Goal: Use online tool/utility: Use online tool/utility

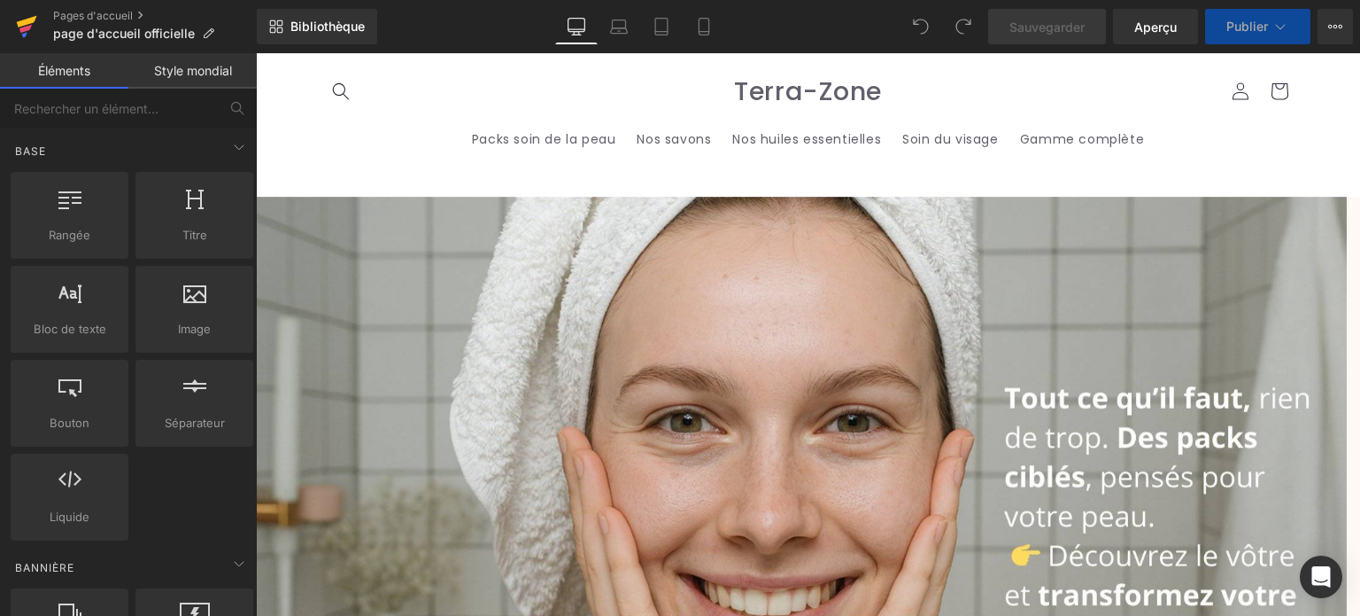
click at [28, 21] on icon at bounding box center [27, 22] width 20 height 12
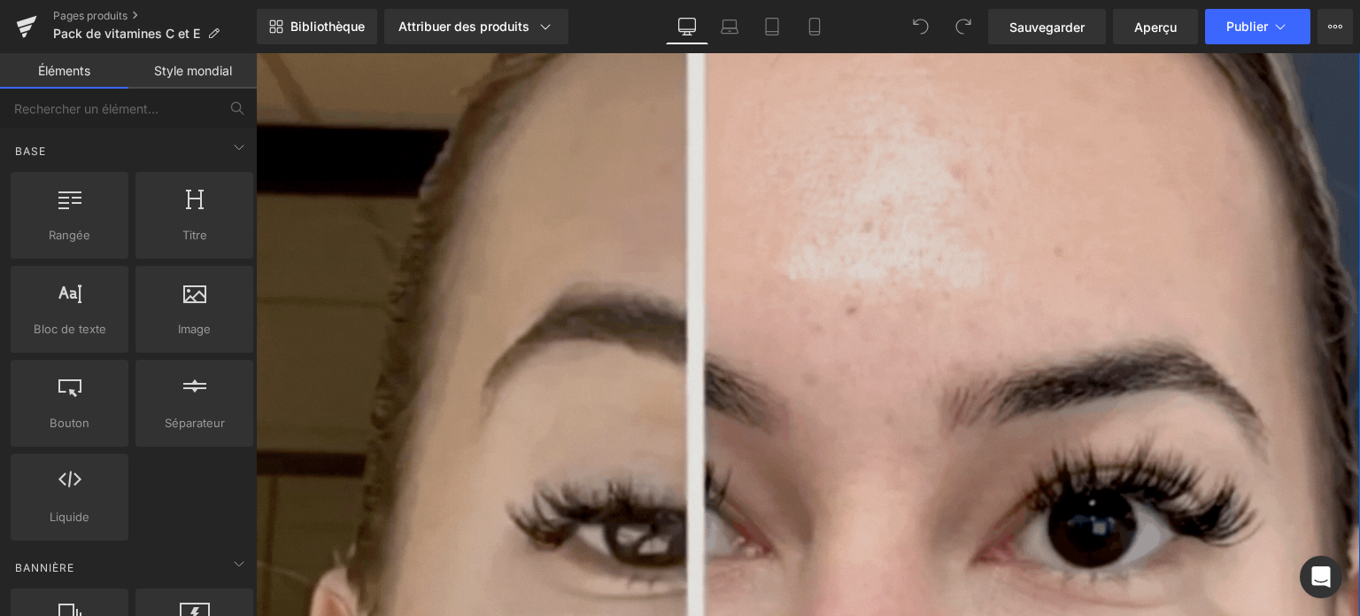
scroll to position [4782, 0]
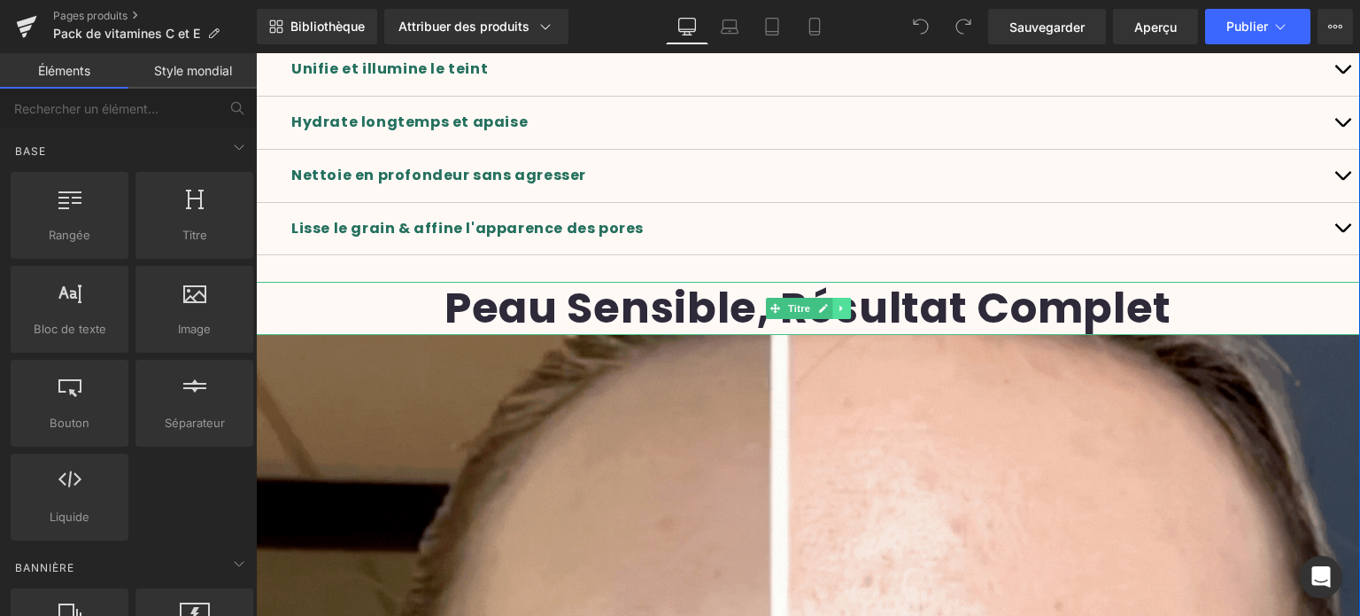
click at [836, 303] on icon at bounding box center [841, 308] width 10 height 11
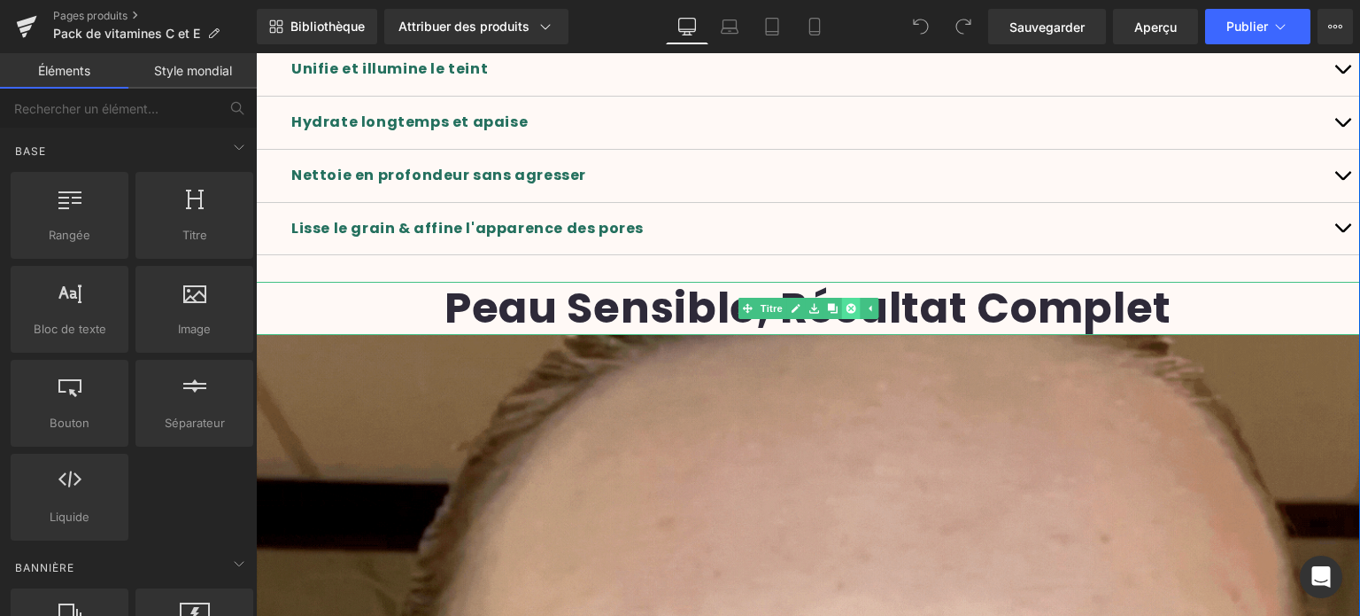
click at [846, 303] on icon at bounding box center [851, 308] width 10 height 11
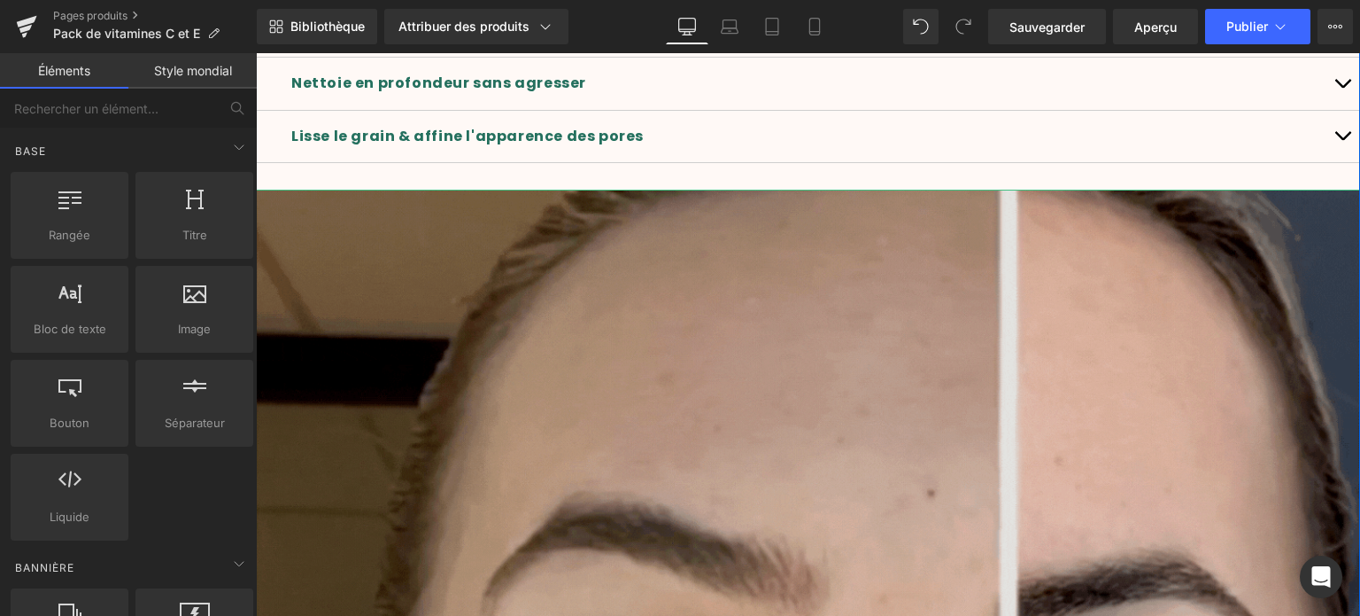
scroll to position [4871, 0]
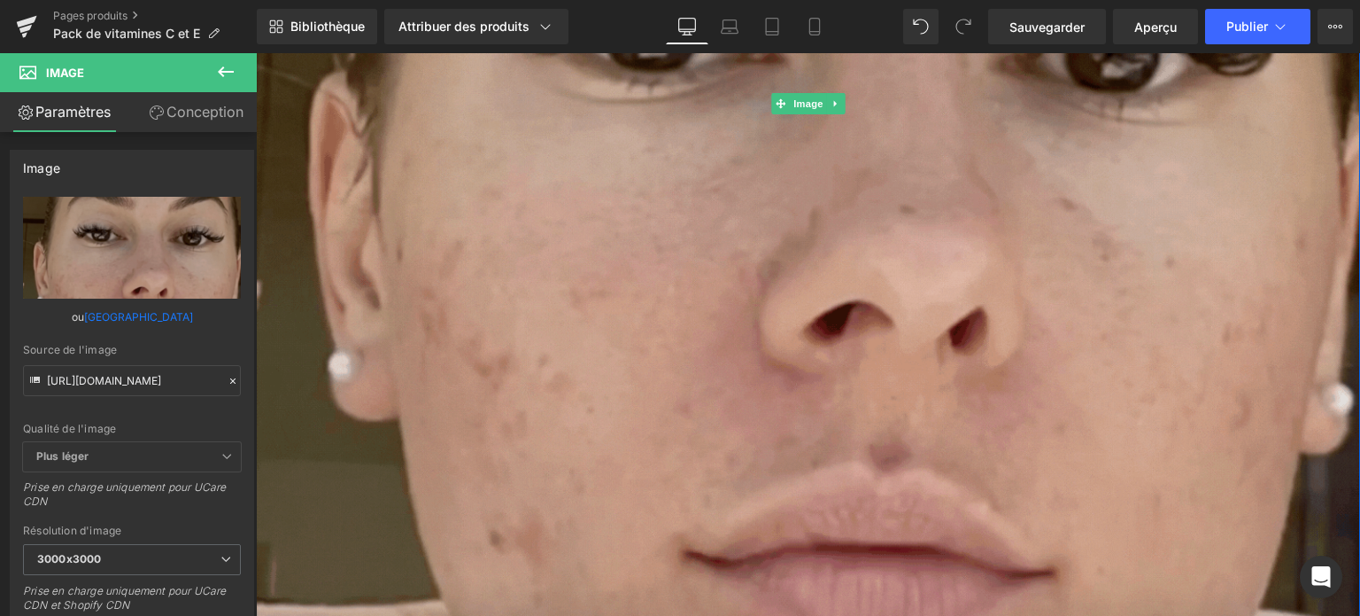
scroll to position [5314, 0]
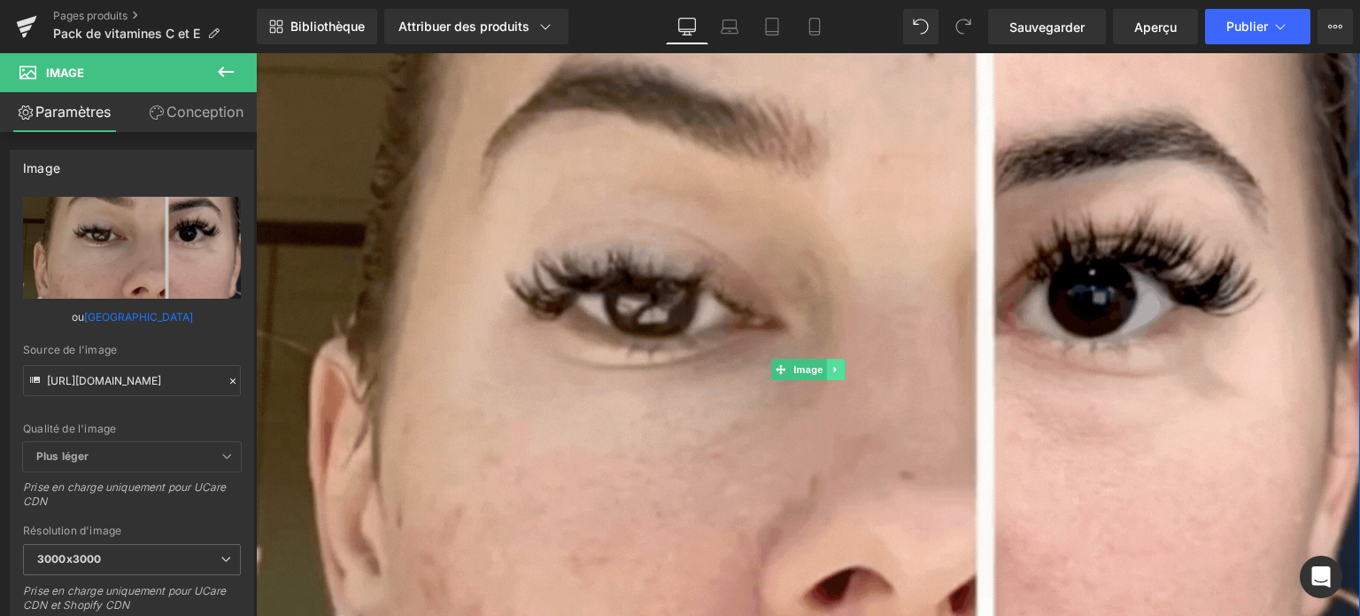
click at [831, 364] on icon at bounding box center [836, 369] width 10 height 11
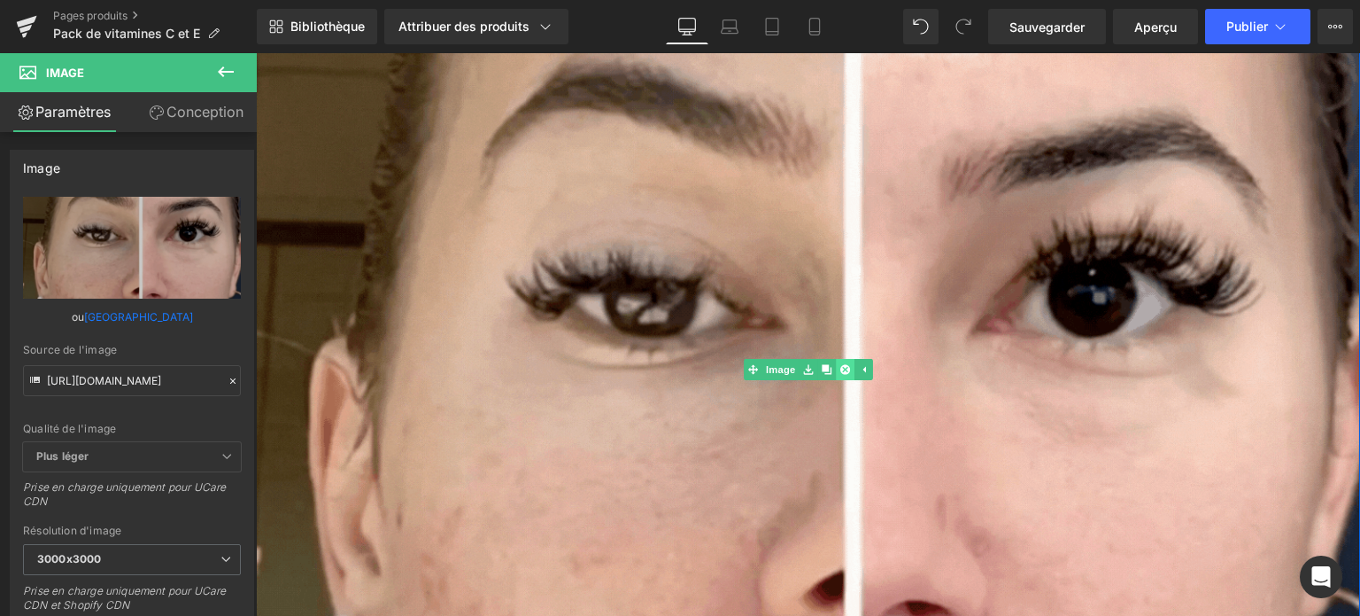
click at [840, 364] on icon at bounding box center [845, 369] width 10 height 10
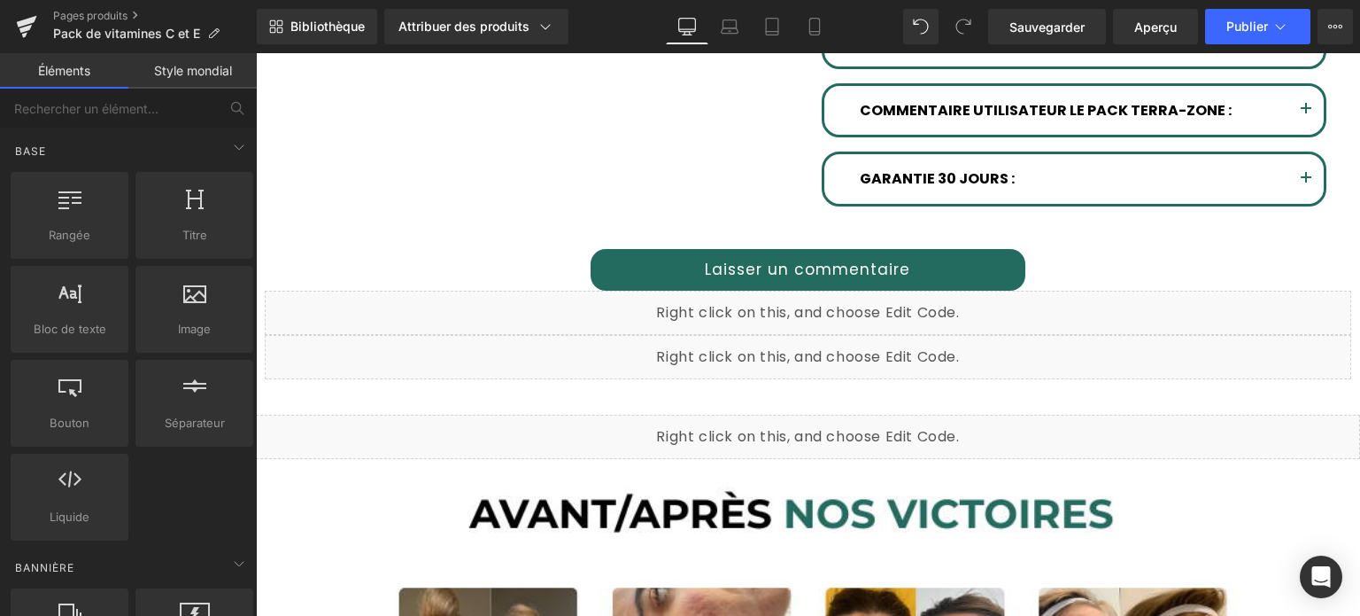
scroll to position [1328, 0]
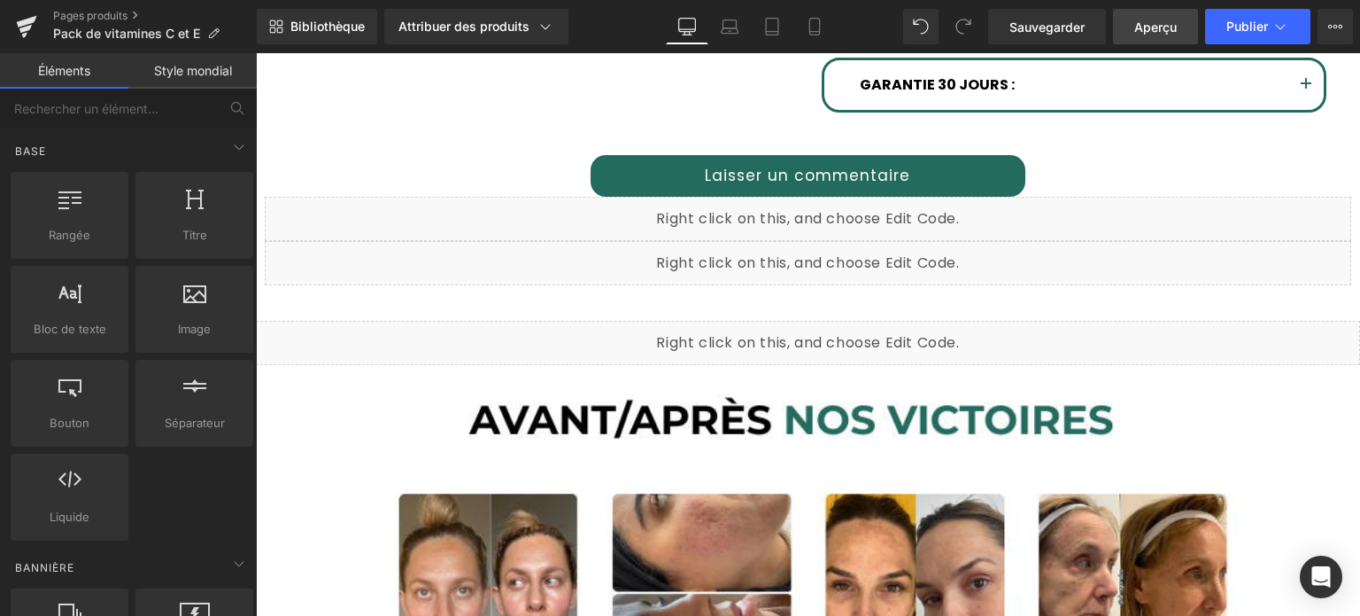
click at [1158, 32] on font "Aperçu" at bounding box center [1156, 26] width 43 height 15
click at [811, 24] on icon at bounding box center [815, 27] width 18 height 18
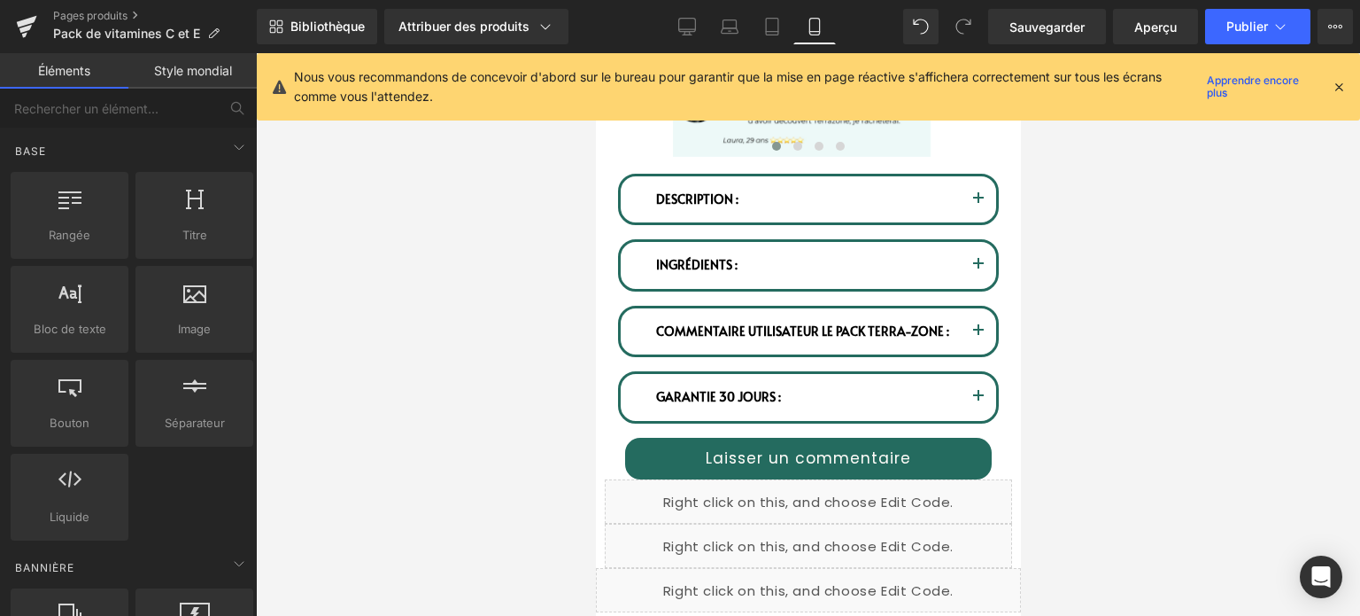
click at [1343, 84] on icon at bounding box center [1339, 87] width 16 height 16
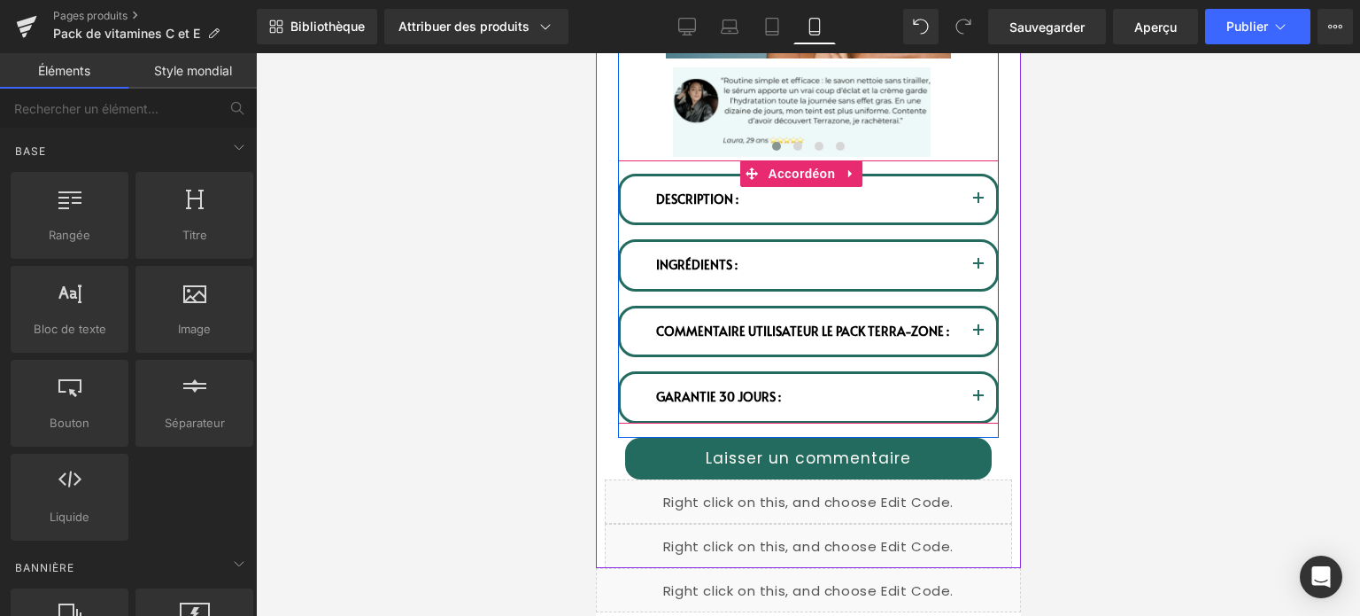
click at [978, 336] on span "button" at bounding box center [978, 336] width 0 height 0
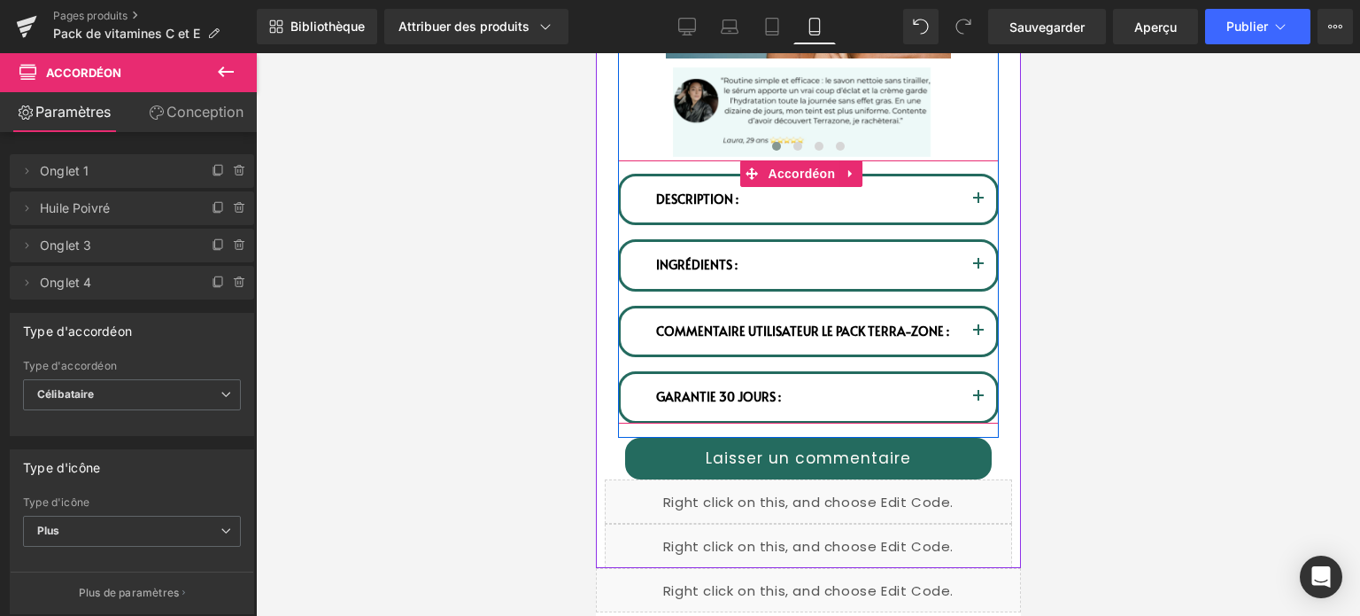
click at [978, 336] on span "button" at bounding box center [978, 336] width 0 height 0
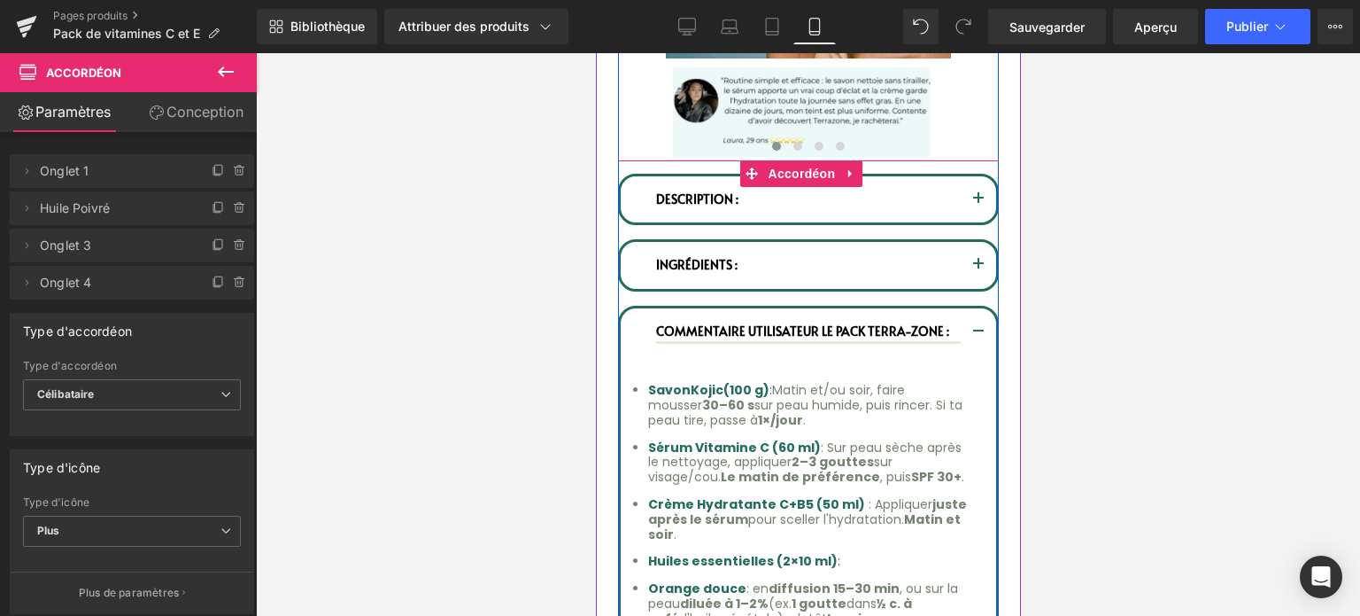
click at [972, 180] on button "button" at bounding box center [977, 199] width 35 height 46
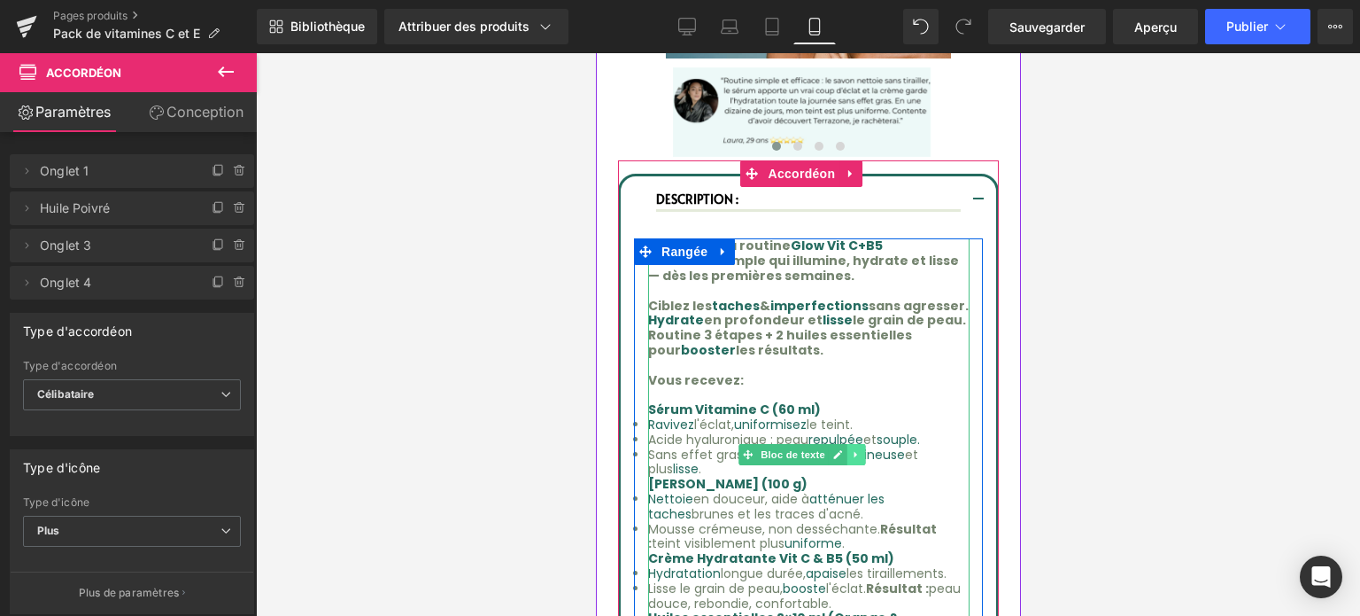
click at [856, 449] on icon at bounding box center [856, 454] width 10 height 11
click at [827, 450] on icon at bounding box center [829, 455] width 10 height 10
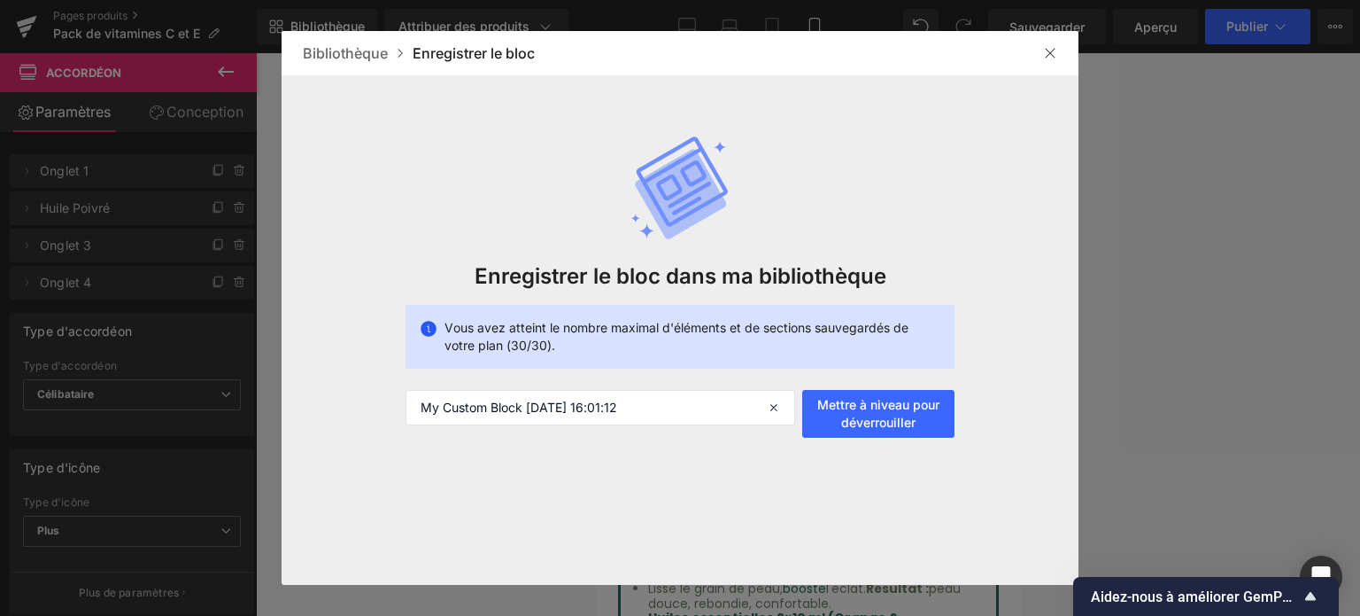
click at [1050, 52] on div at bounding box center [1050, 53] width 28 height 28
